Goal: Information Seeking & Learning: Find specific fact

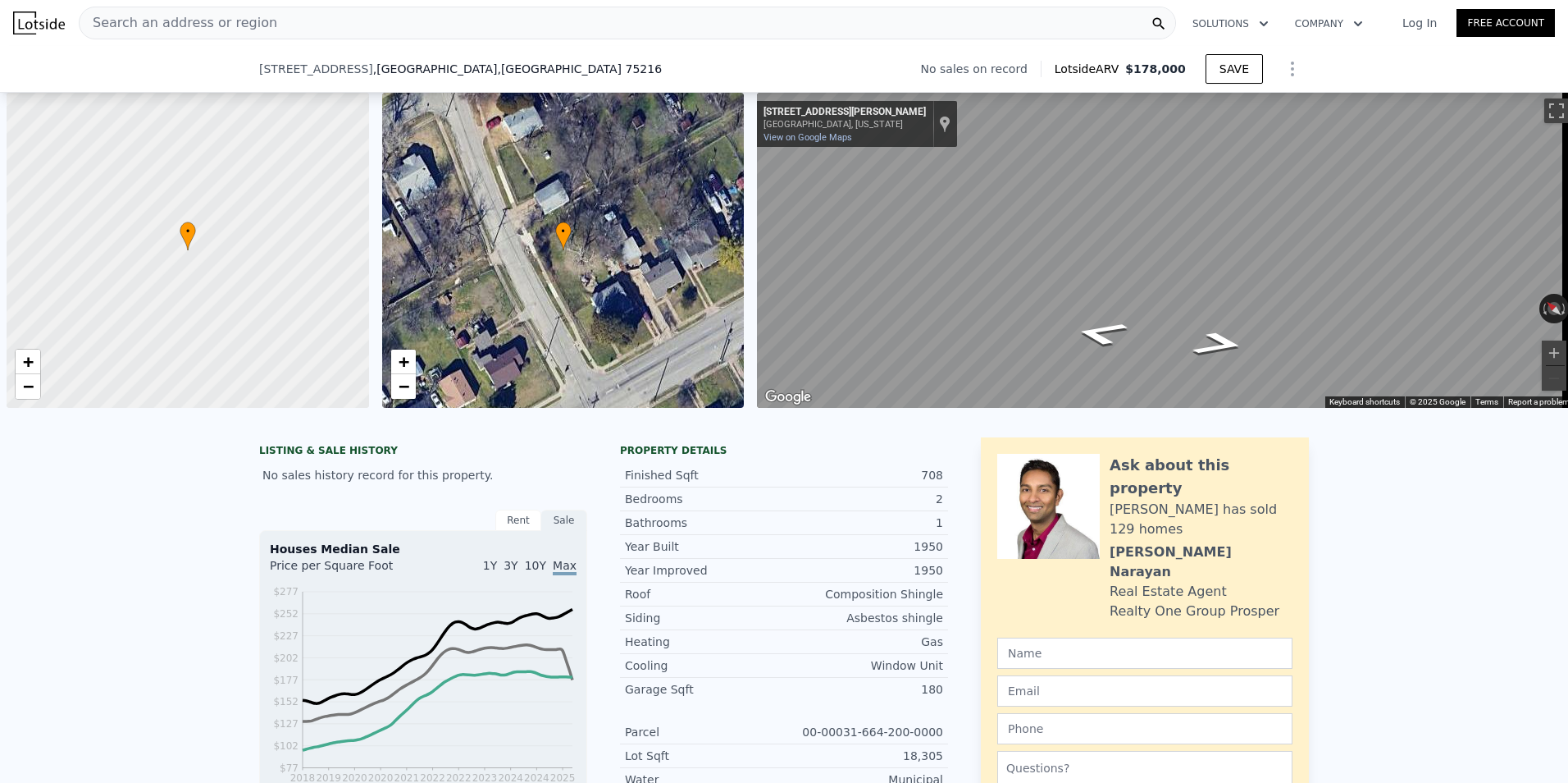
scroll to position [0, 7]
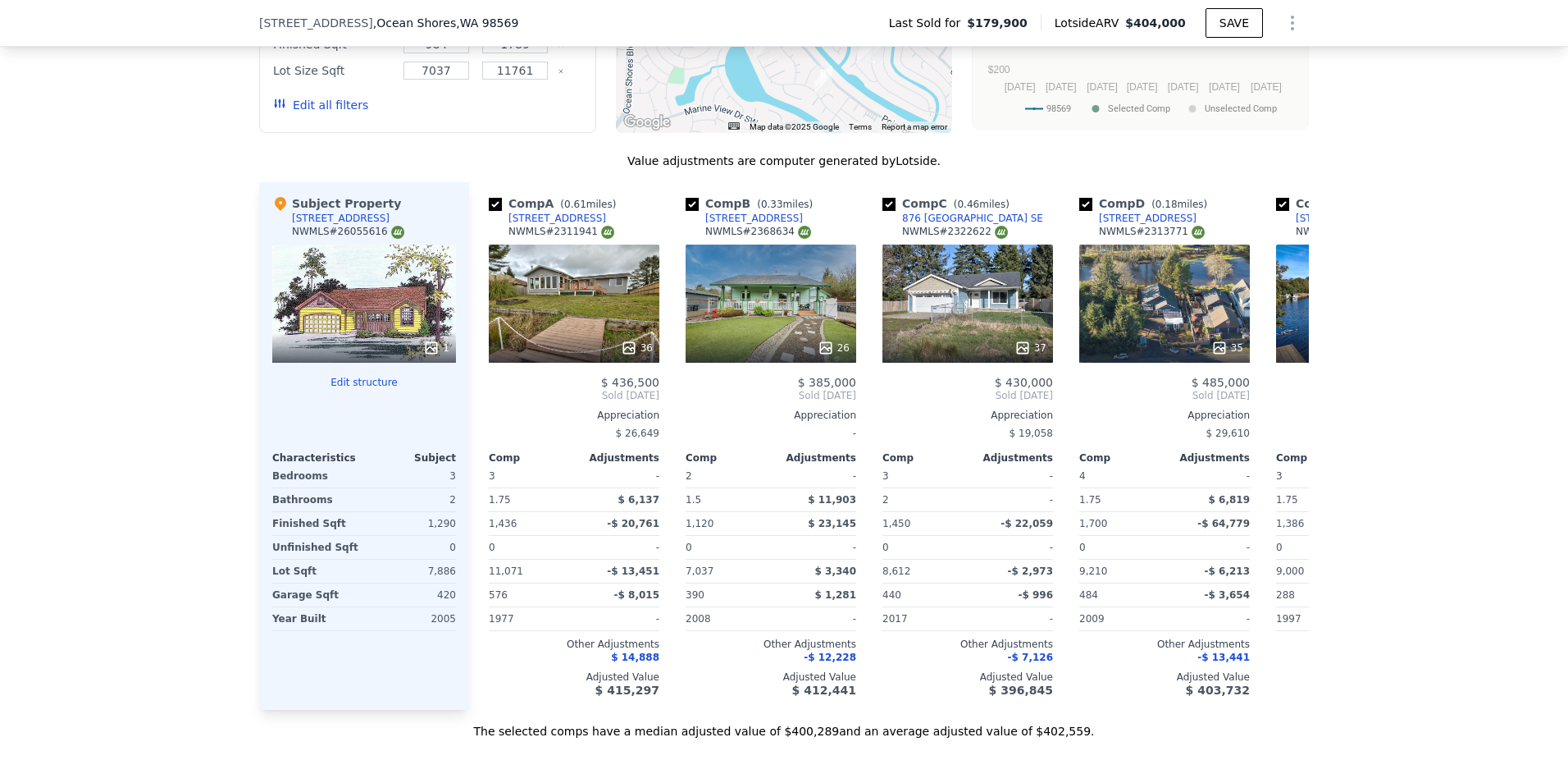
scroll to position [1587, 0]
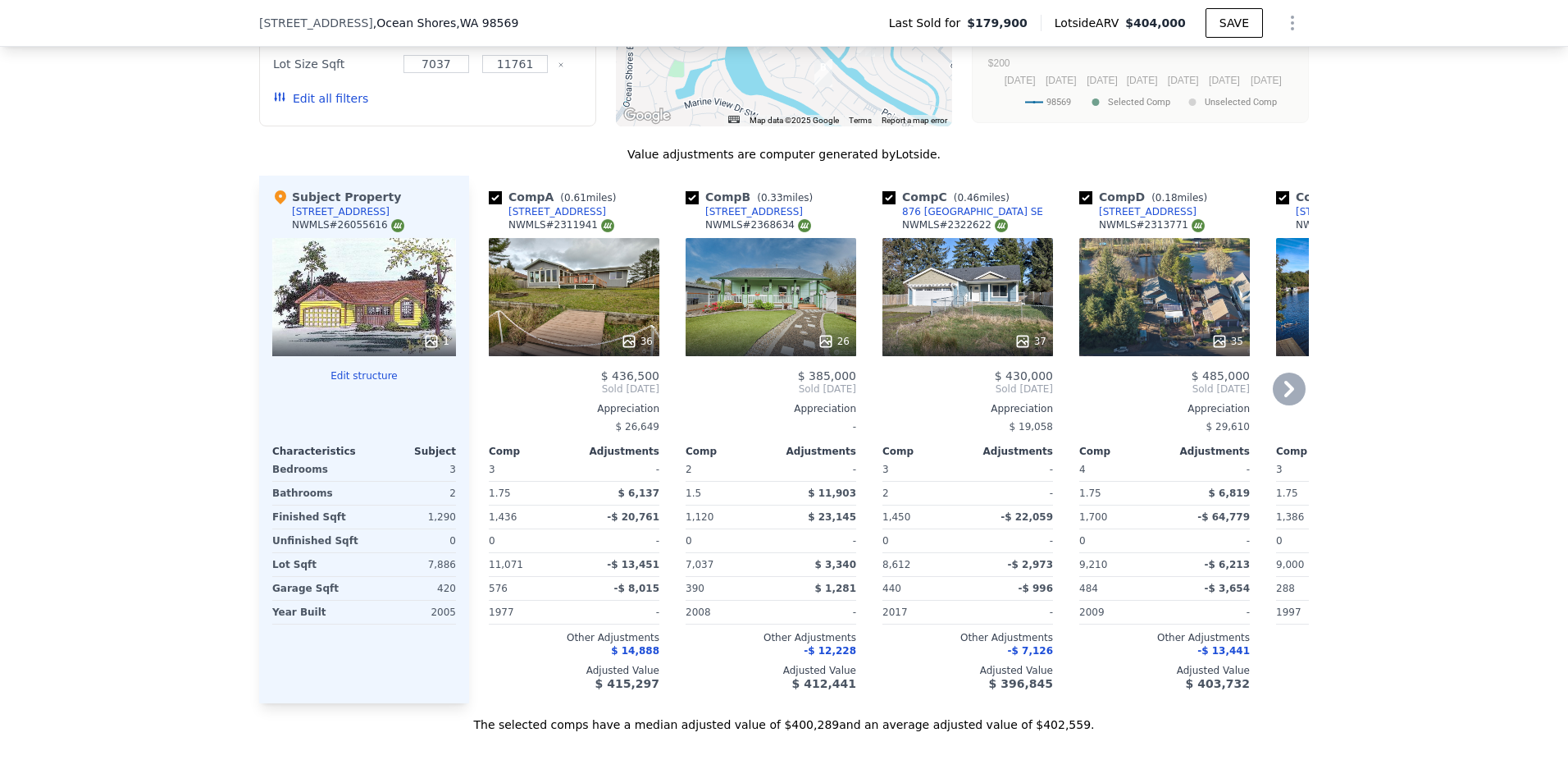
click at [1275, 405] on icon at bounding box center [1289, 389] width 33 height 33
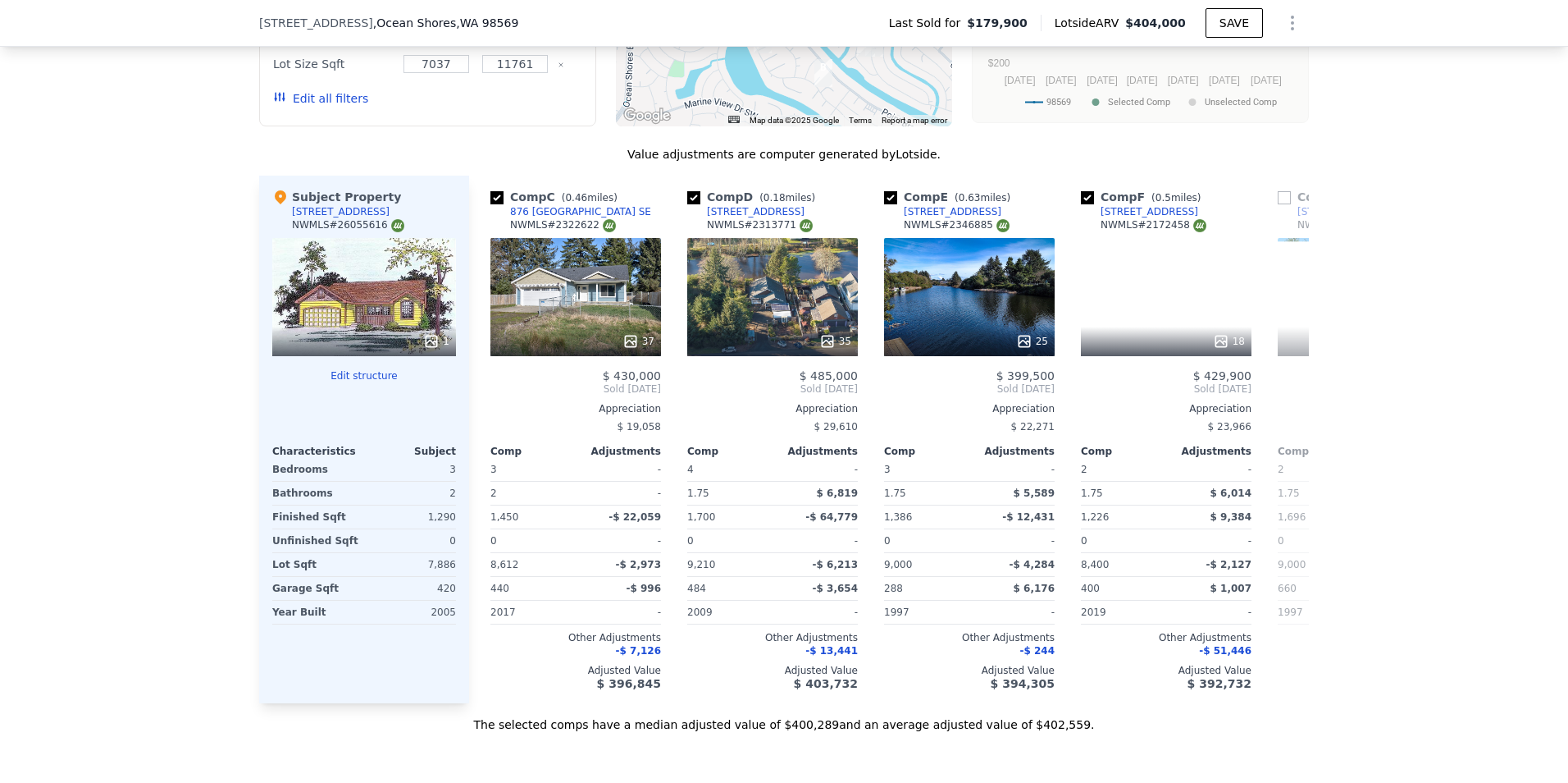
scroll to position [0, 393]
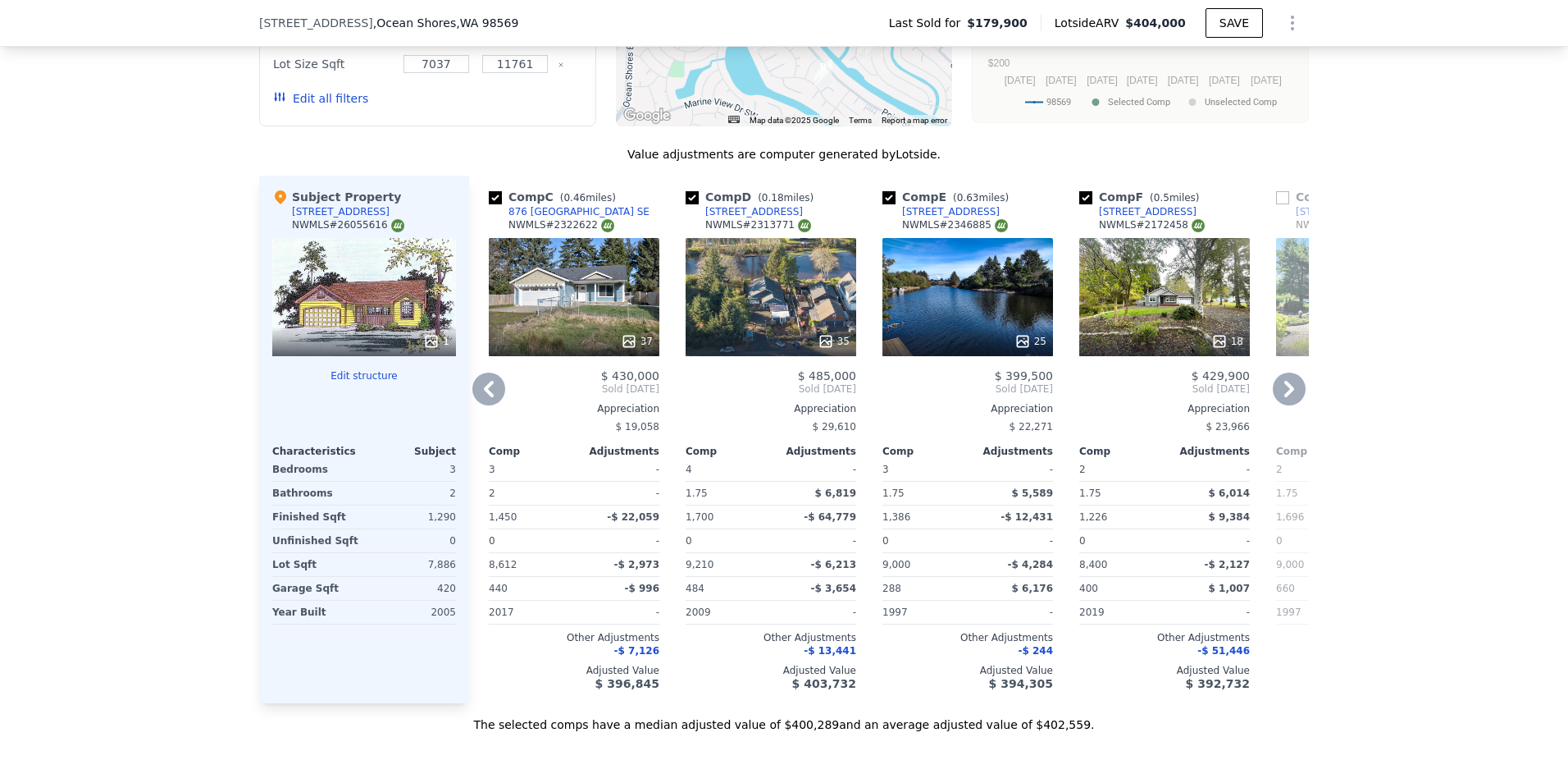
click at [484, 397] on icon at bounding box center [489, 389] width 10 height 16
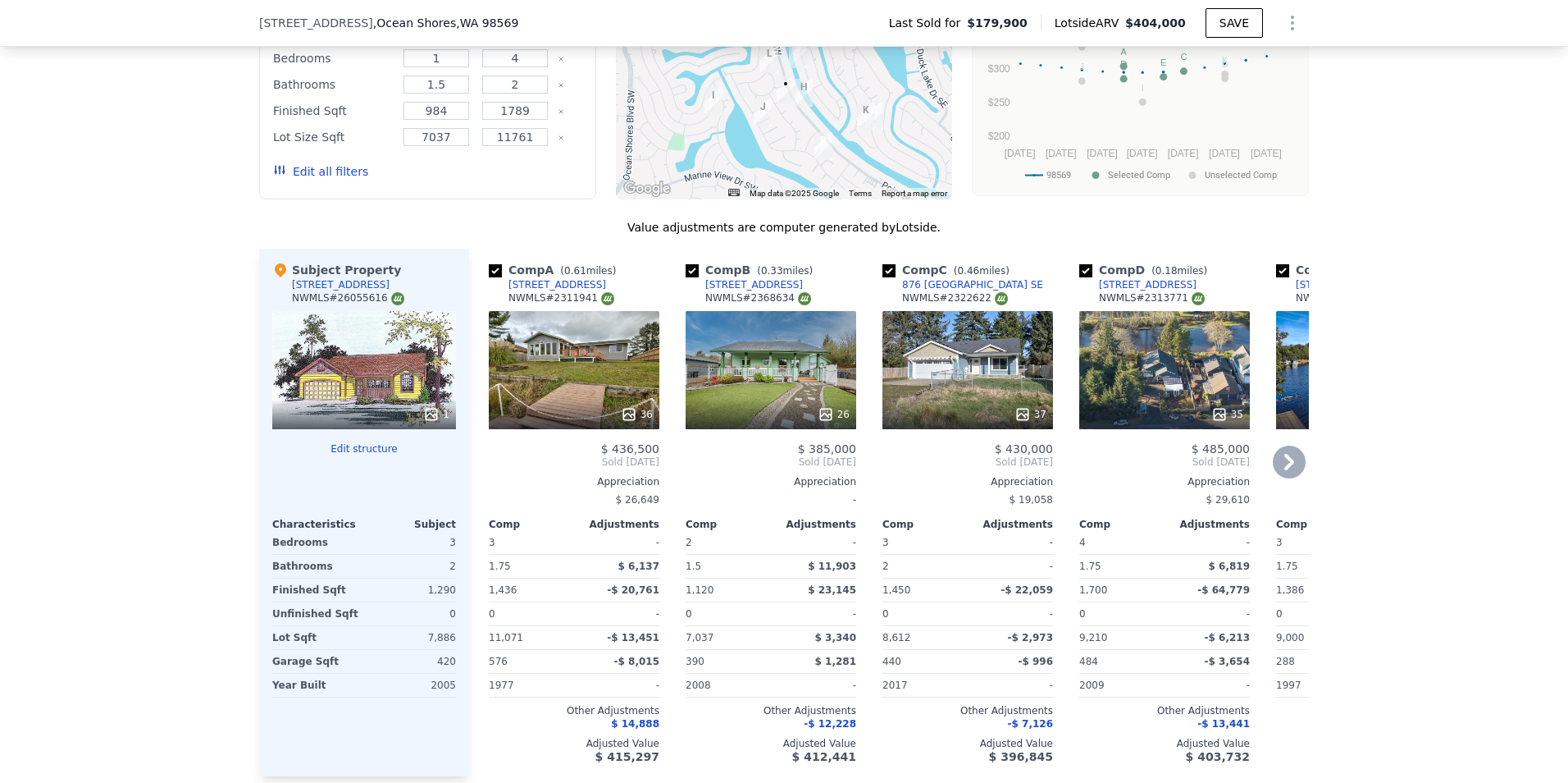
scroll to position [1490, 0]
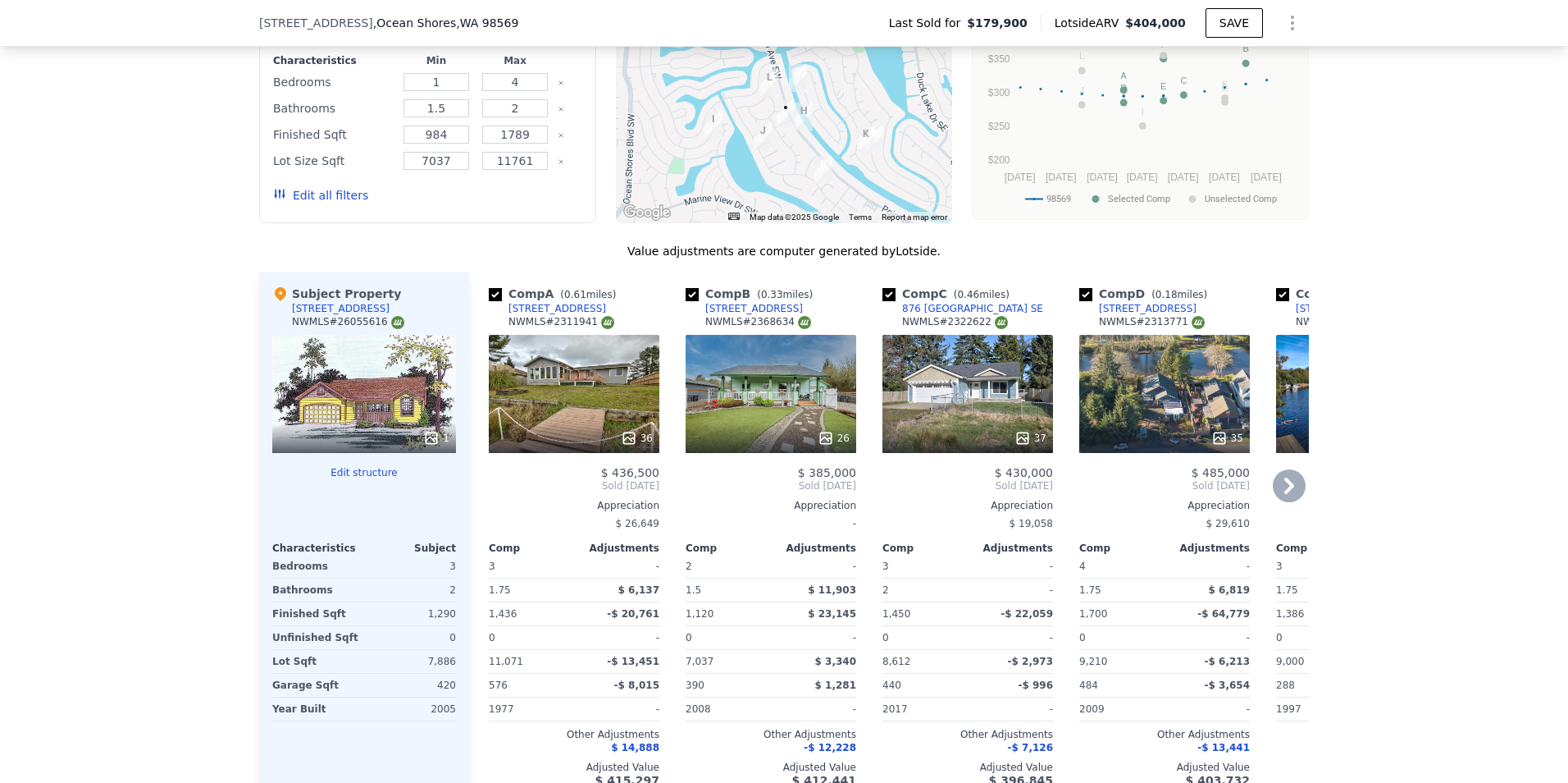
click at [745, 315] on div "[STREET_ADDRESS]" at bounding box center [754, 308] width 98 height 13
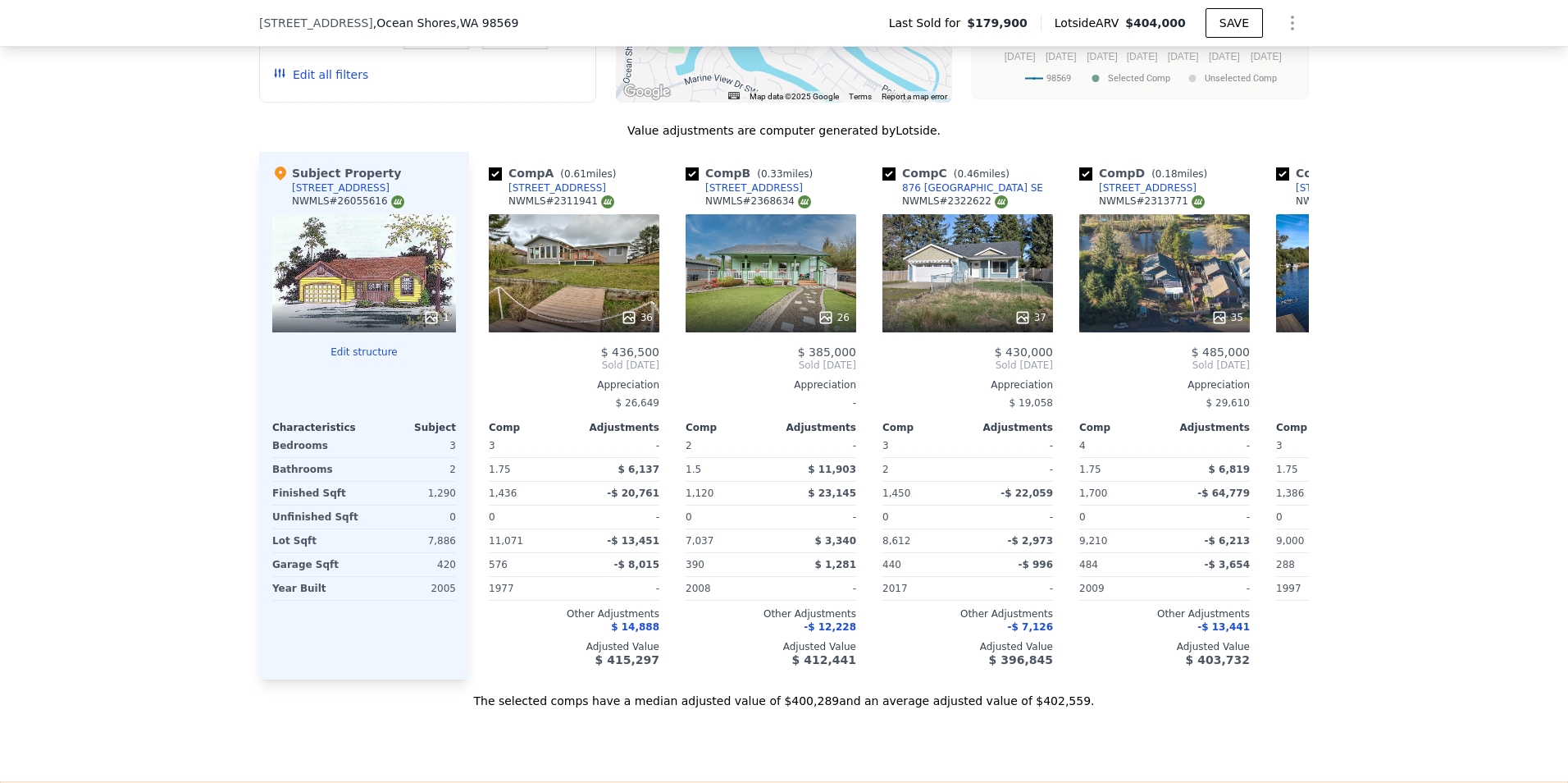
scroll to position [1617, 0]
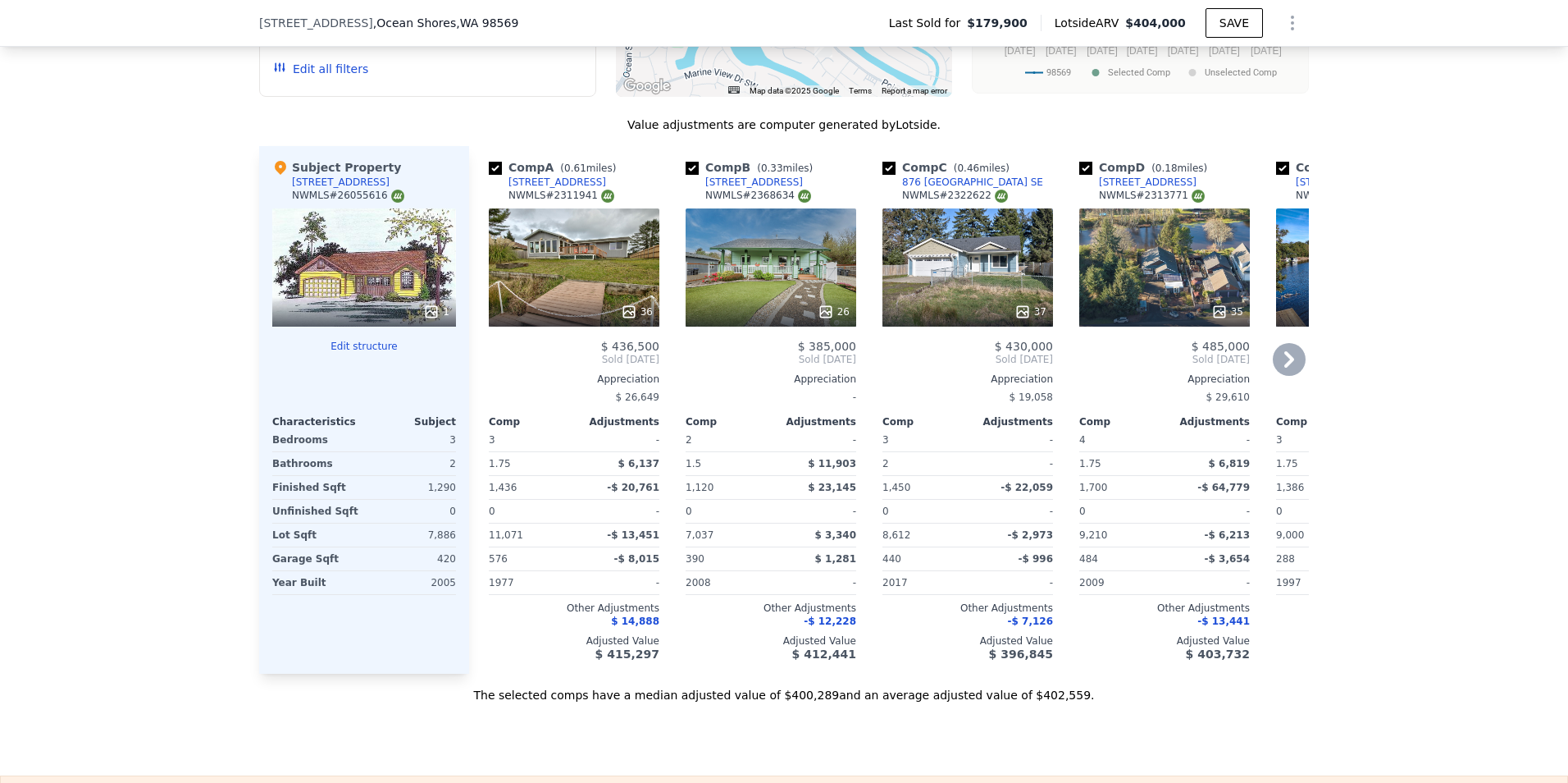
click at [948, 272] on div "37" at bounding box center [967, 267] width 170 height 118
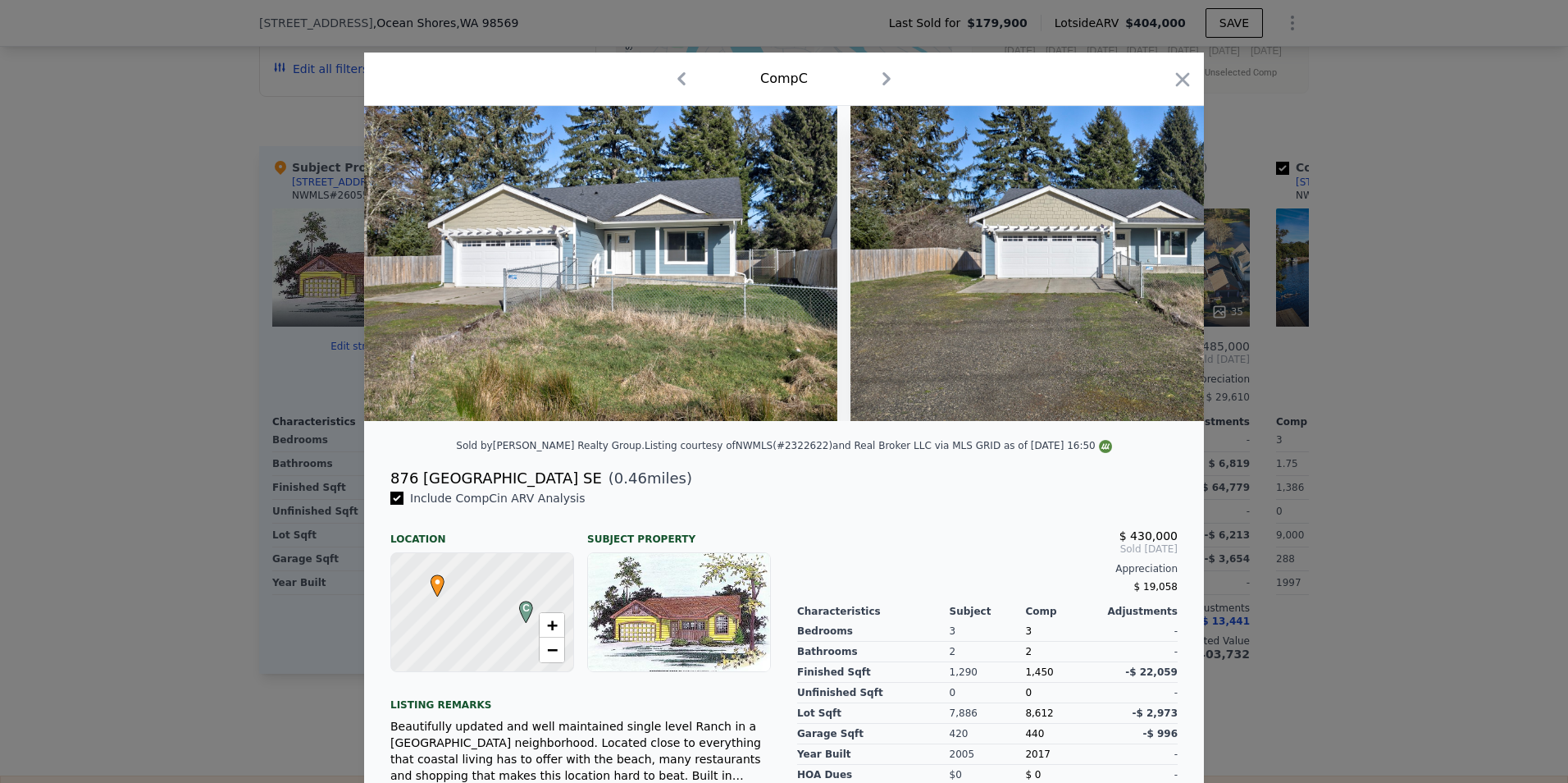
click at [522, 490] on div "876 [GEOGRAPHIC_DATA] SE" at bounding box center [495, 478] width 211 height 23
copy div "876 [GEOGRAPHIC_DATA] SE"
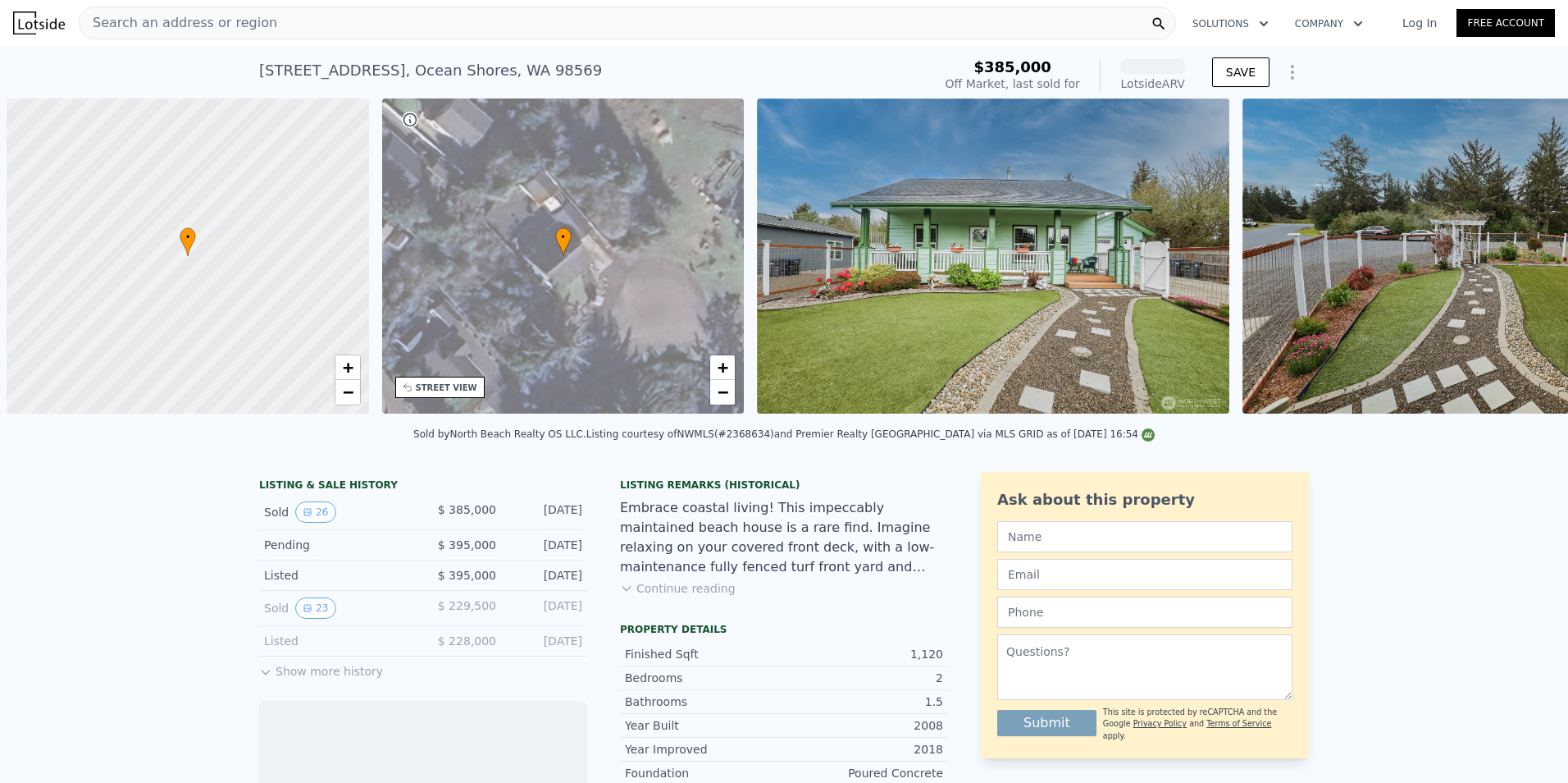
scroll to position [0, 7]
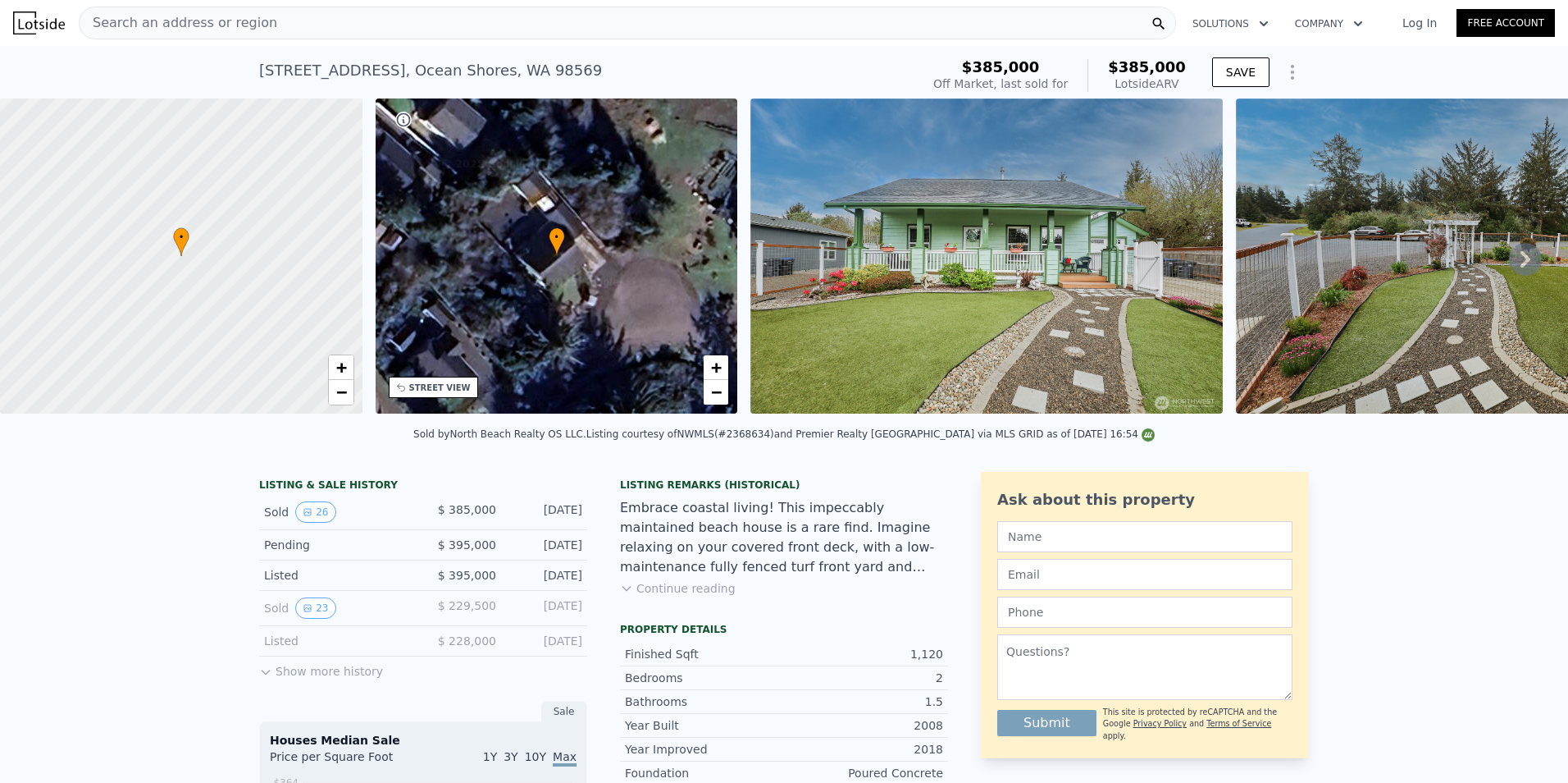
click at [356, 68] on div "910 Beachcomber Ct SW , Ocean Shores , WA 98569" at bounding box center [431, 70] width 343 height 23
copy div "910 Beachcomber Ct SW , Ocean Shores , WA 98569 Sold Aug 2025 for $385k (~ARV $…"
